Goal: Register for event/course

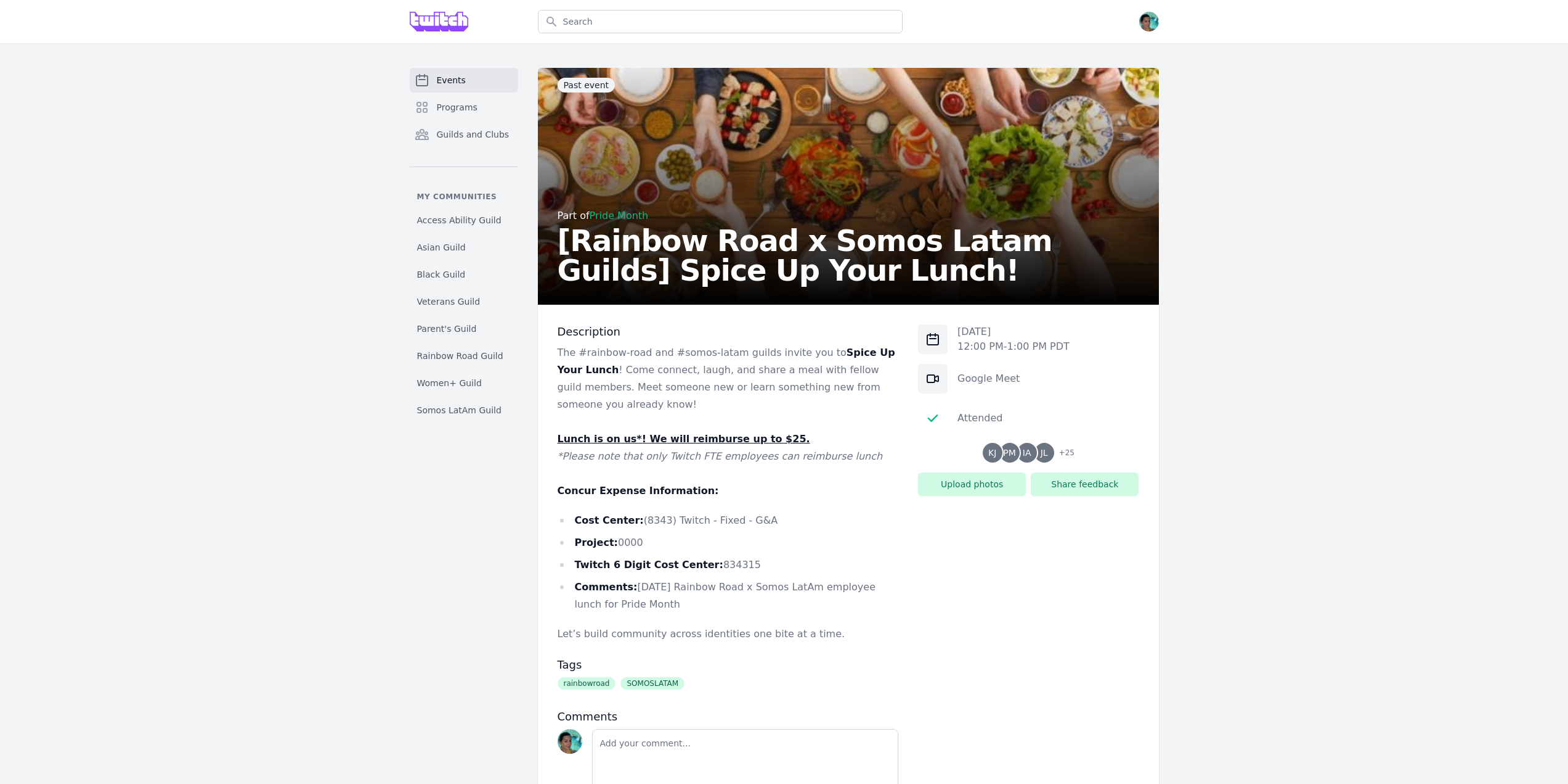
click at [448, 81] on span "Events" at bounding box center [452, 80] width 29 height 12
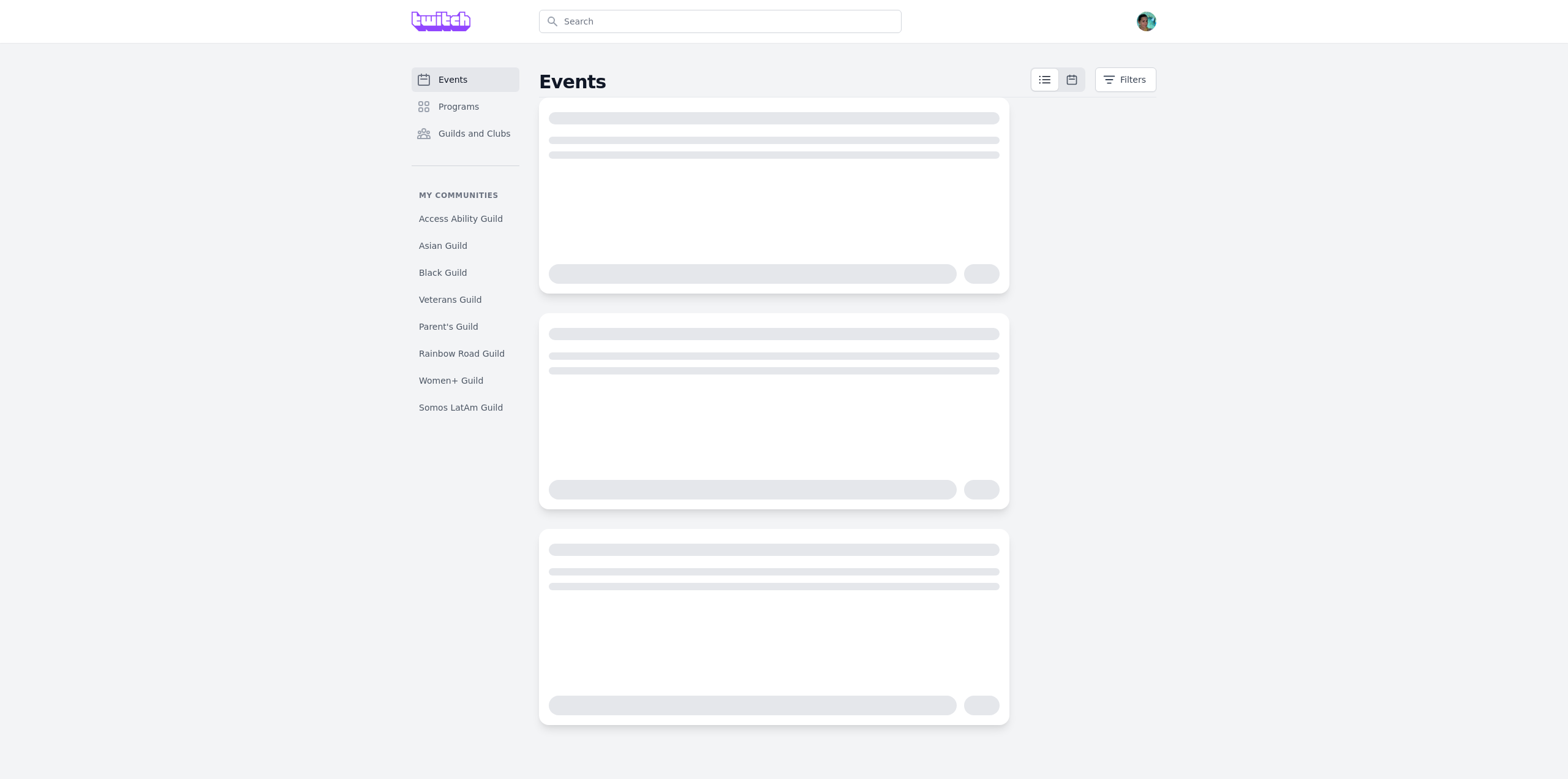
click at [417, 16] on img at bounding box center [441, 21] width 59 height 19
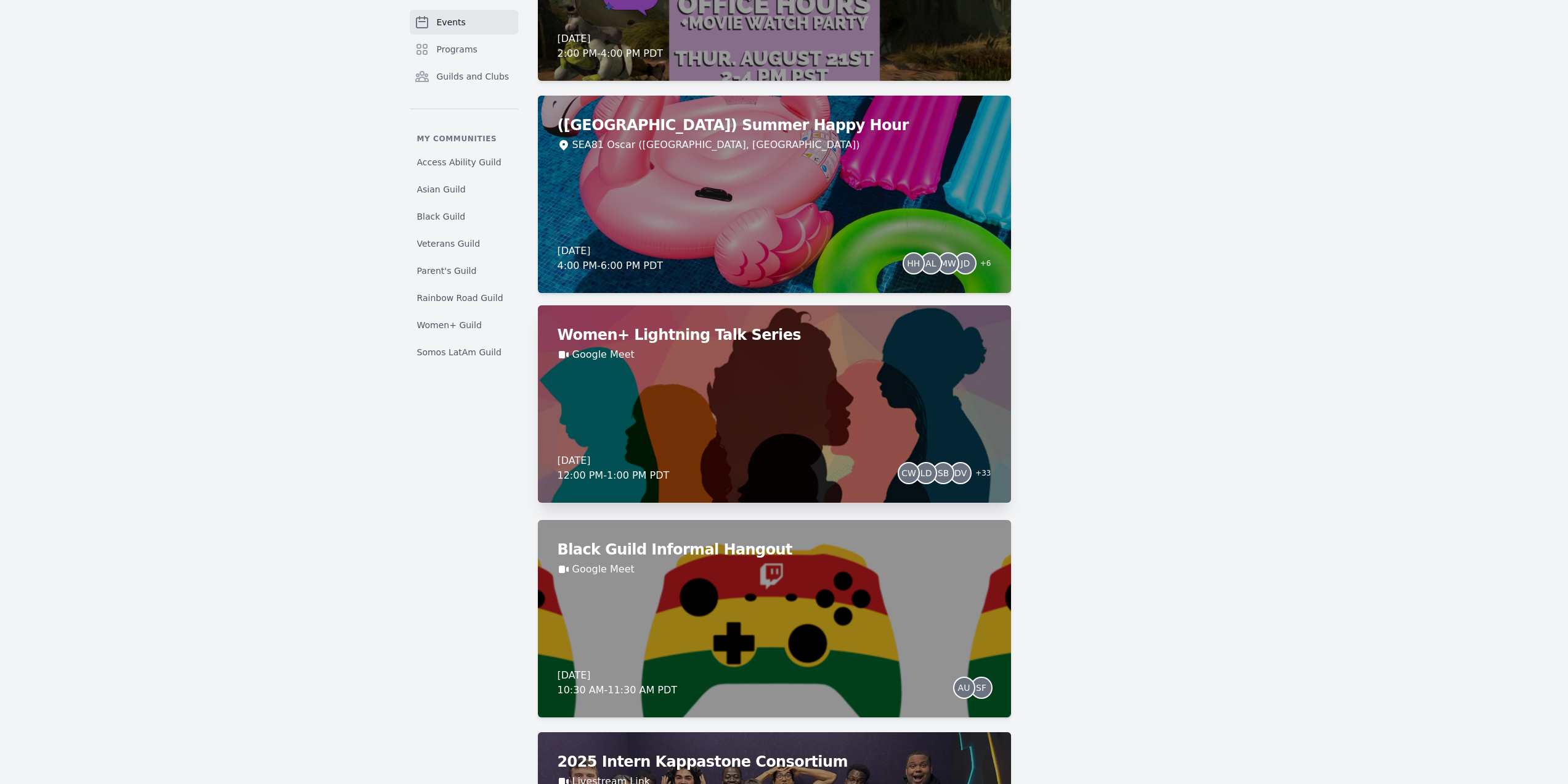
scroll to position [1172, 0]
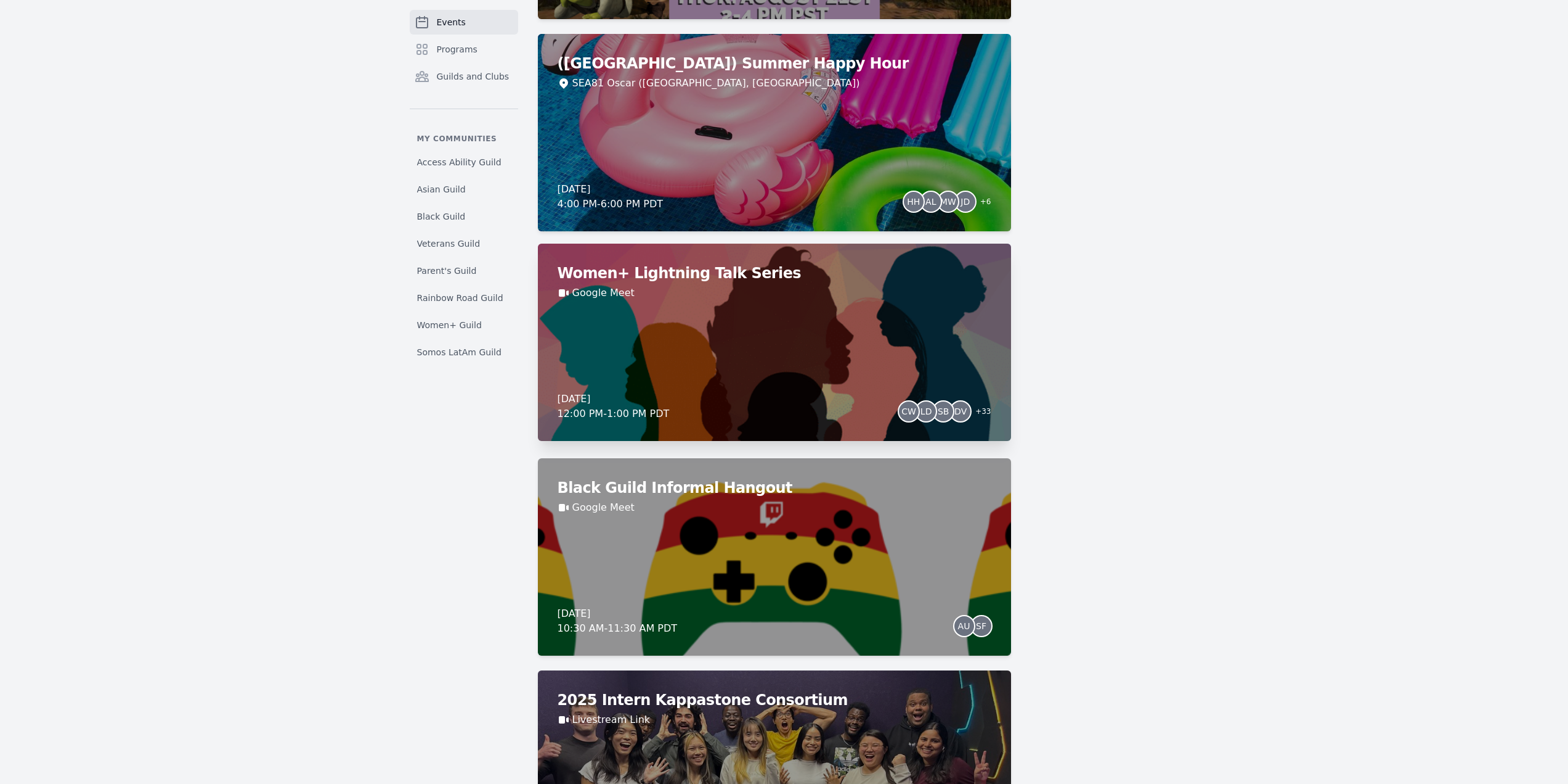
click at [768, 319] on div "Women+ Lightning Talk Series Google Meet [DATE] 12:00 PM - 1:00 PM PDT CW LD SB…" at bounding box center [775, 342] width 474 height 197
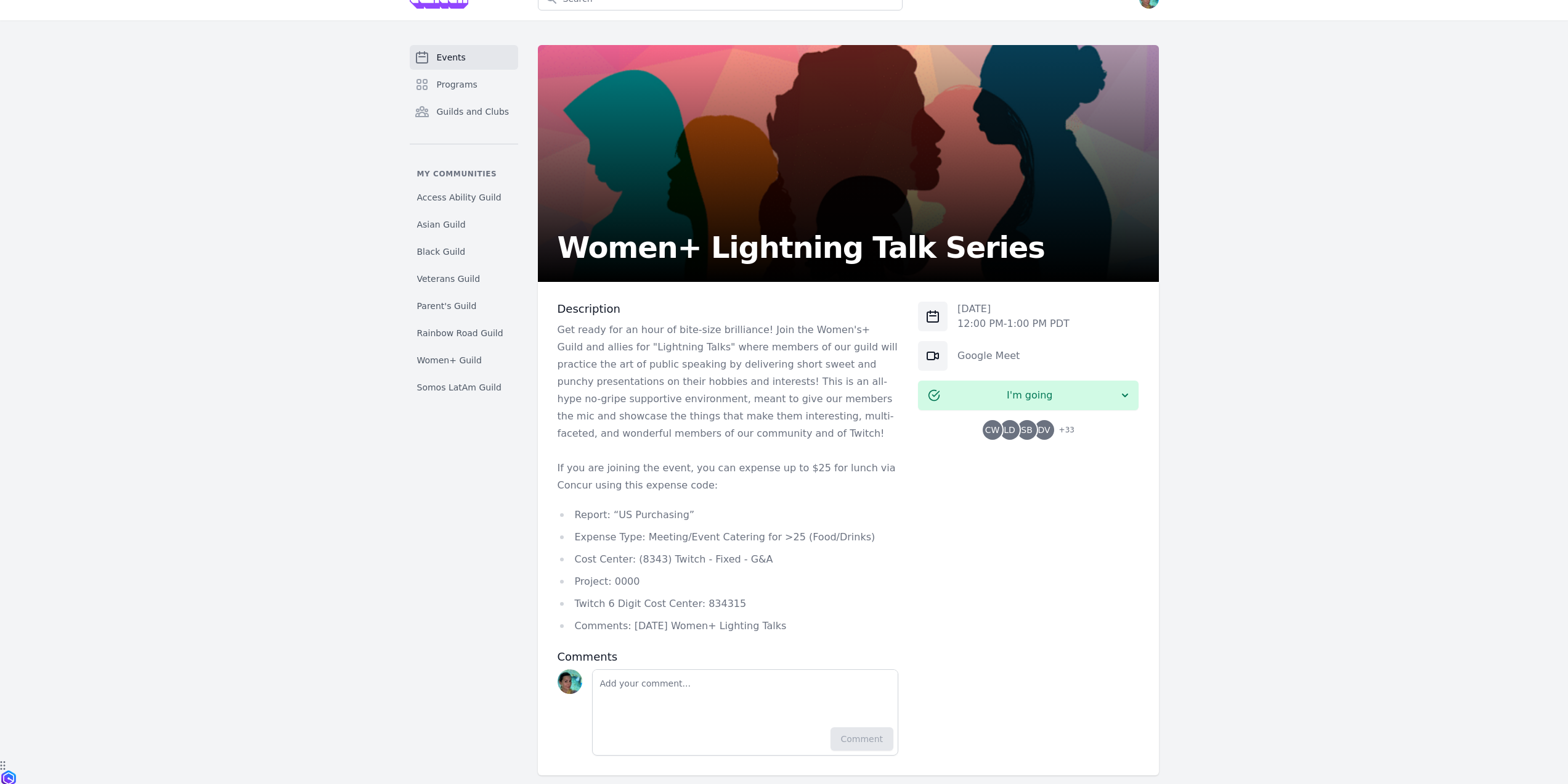
scroll to position [39, 0]
